Goal: Task Accomplishment & Management: Use online tool/utility

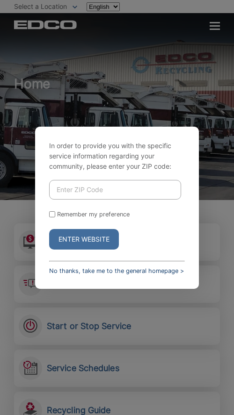
click at [151, 269] on link "No thanks, take me to the general homepage >" at bounding box center [116, 270] width 135 height 7
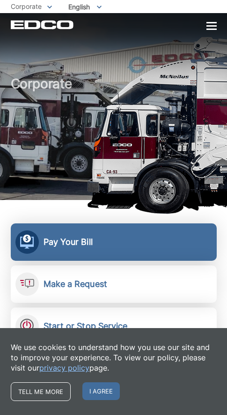
click at [80, 242] on h2 "Pay Your Bill" at bounding box center [67, 242] width 49 height 10
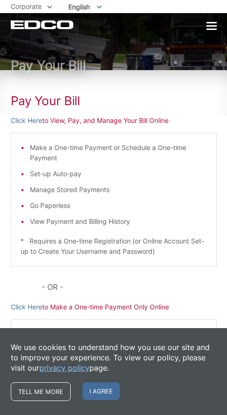
scroll to position [40, 0]
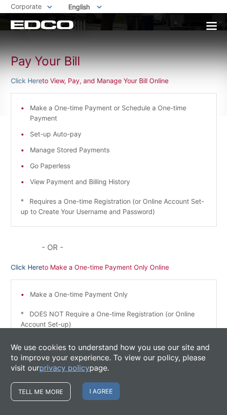
click at [36, 263] on link "Click Here" at bounding box center [26, 267] width 31 height 10
